Goal: Check status

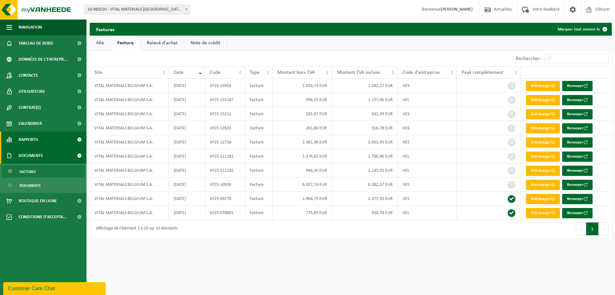
click at [35, 143] on span "Rapports" at bounding box center [29, 139] width 20 height 16
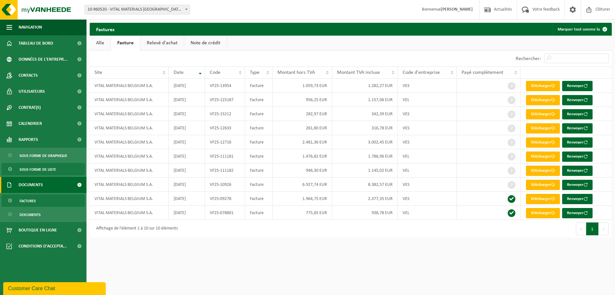
click at [35, 164] on span "Sous forme de liste" at bounding box center [38, 169] width 37 height 12
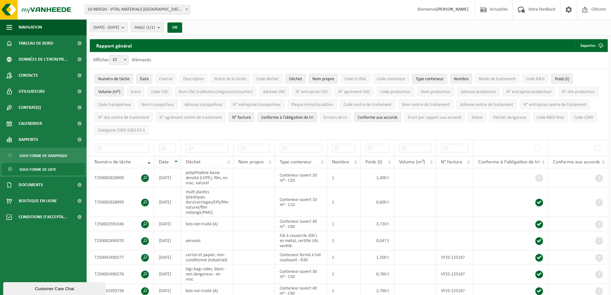
click at [179, 158] on th "Date" at bounding box center [167, 162] width 27 height 12
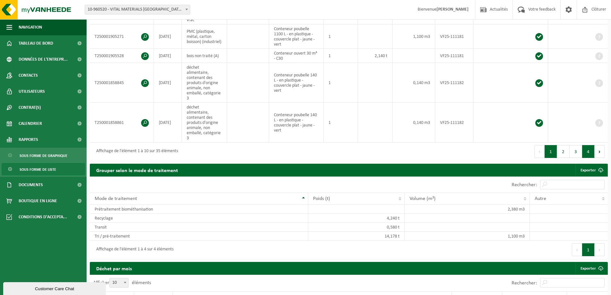
click at [588, 145] on button "4" at bounding box center [588, 151] width 13 height 13
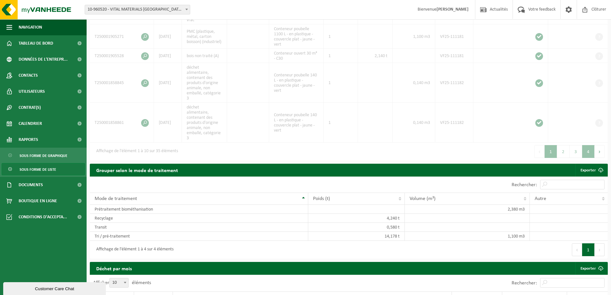
scroll to position [150, 0]
